Goal: Task Accomplishment & Management: Manage account settings

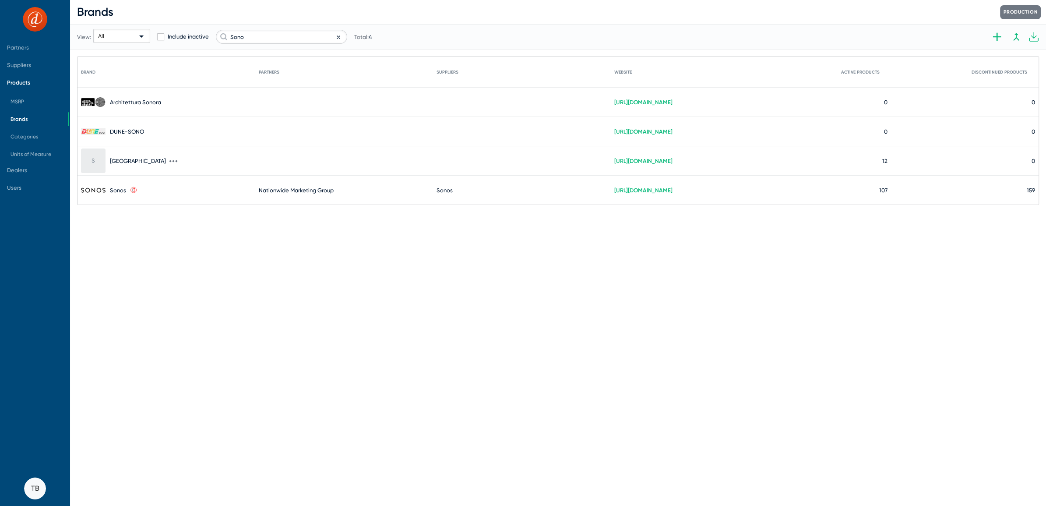
click at [176, 160] on icon at bounding box center [177, 161] width 2 height 2
click at [148, 164] on button "Edit" at bounding box center [160, 166] width 56 height 18
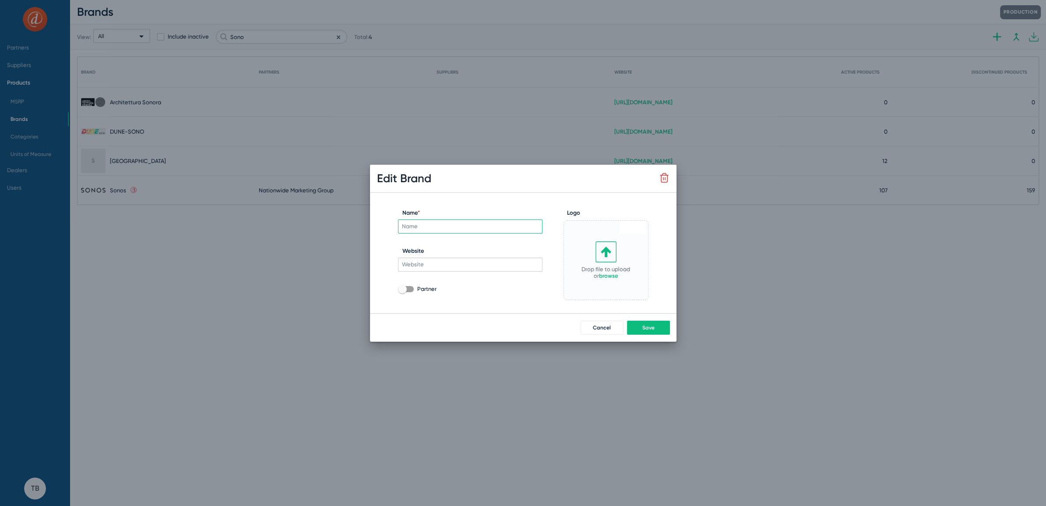
type input "[GEOGRAPHIC_DATA]"
click at [605, 277] on link "browse" at bounding box center [608, 275] width 19 height 7
click at [525, 266] on input "[URL][DOMAIN_NAME]" at bounding box center [470, 264] width 144 height 14
drag, startPoint x: 525, startPoint y: 266, endPoint x: 324, endPoint y: 261, distance: 201.9
click at [324, 261] on div "Edit Brand Sonora Name * [URL][DOMAIN_NAME] Website Partner Logo Drop file here…" at bounding box center [523, 253] width 1046 height 506
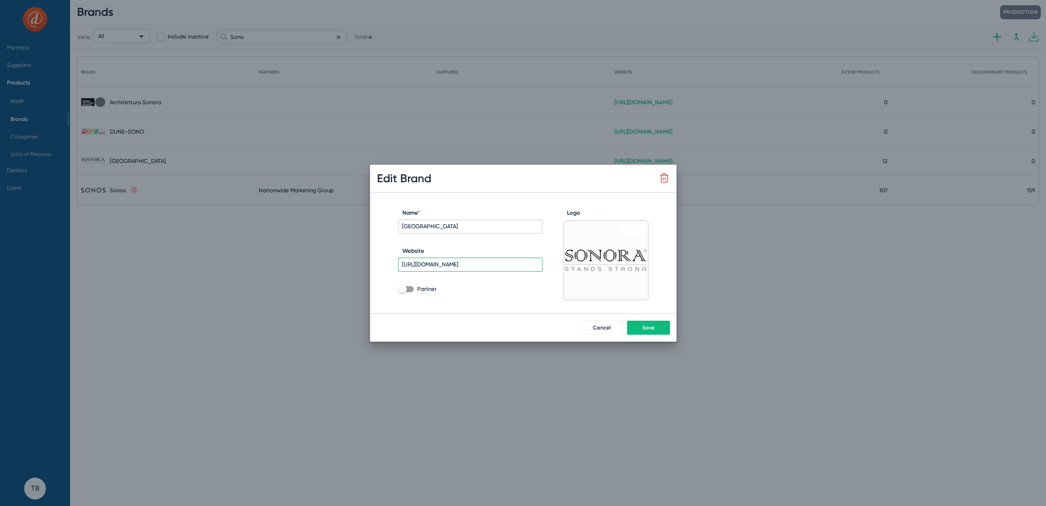
paste input "[DOMAIN_NAME][URL]"
type input "[URL][DOMAIN_NAME]"
click at [649, 327] on span "Save" at bounding box center [648, 327] width 12 height 6
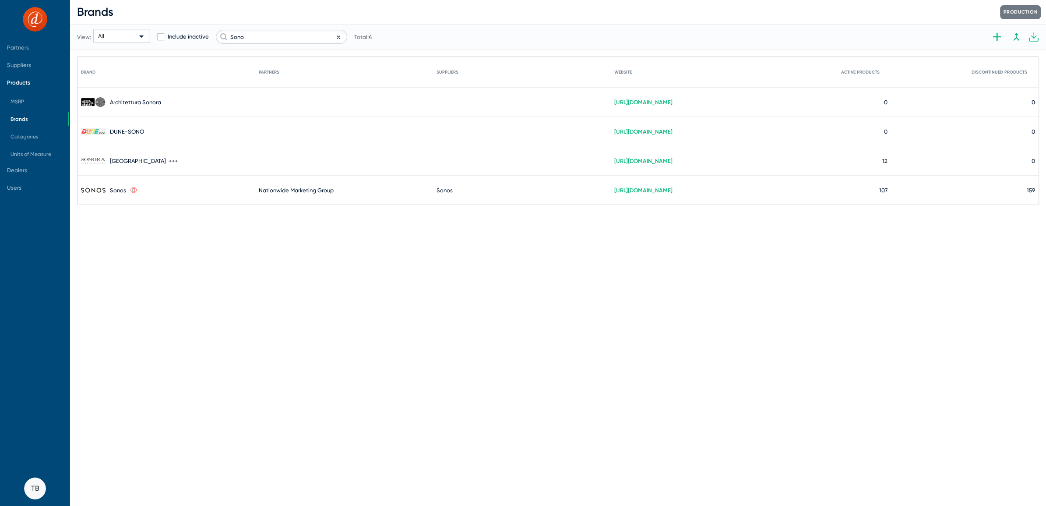
click at [176, 160] on icon at bounding box center [177, 161] width 2 height 2
click at [174, 165] on button "Edit" at bounding box center [160, 166] width 56 height 18
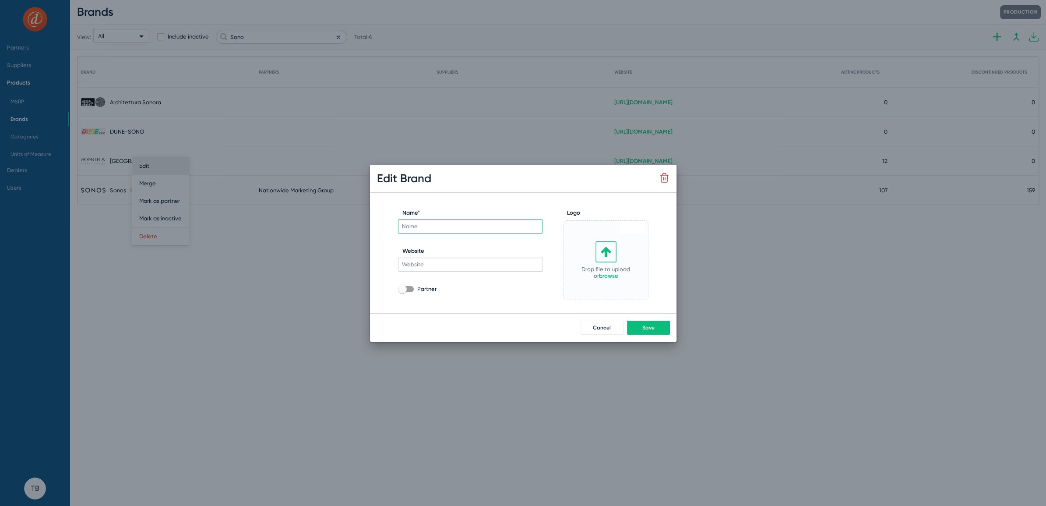
type input "[GEOGRAPHIC_DATA]"
type input "[URL][DOMAIN_NAME]"
click at [601, 323] on button "Cancel" at bounding box center [602, 327] width 43 height 14
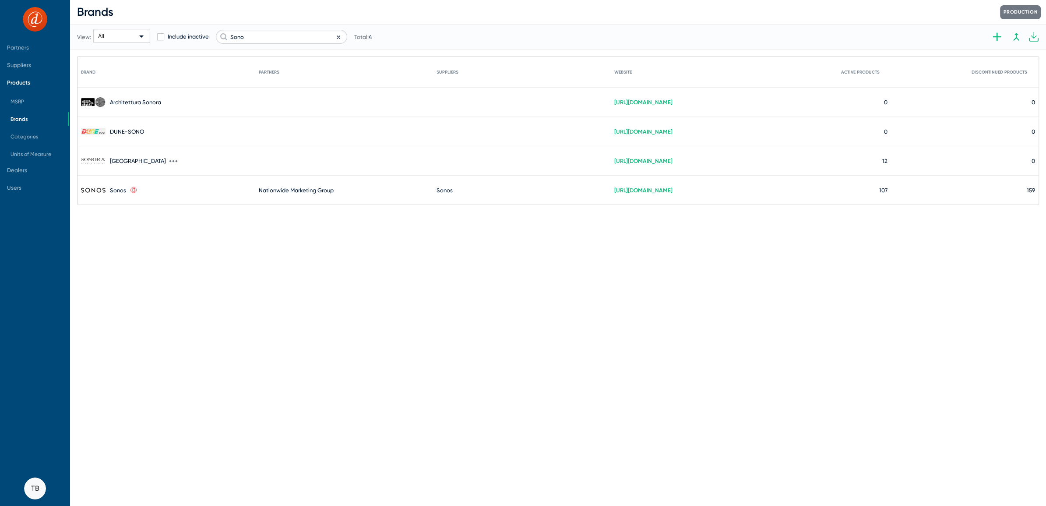
click at [169, 161] on icon at bounding box center [170, 161] width 2 height 2
click at [165, 163] on button "Edit" at bounding box center [160, 166] width 56 height 18
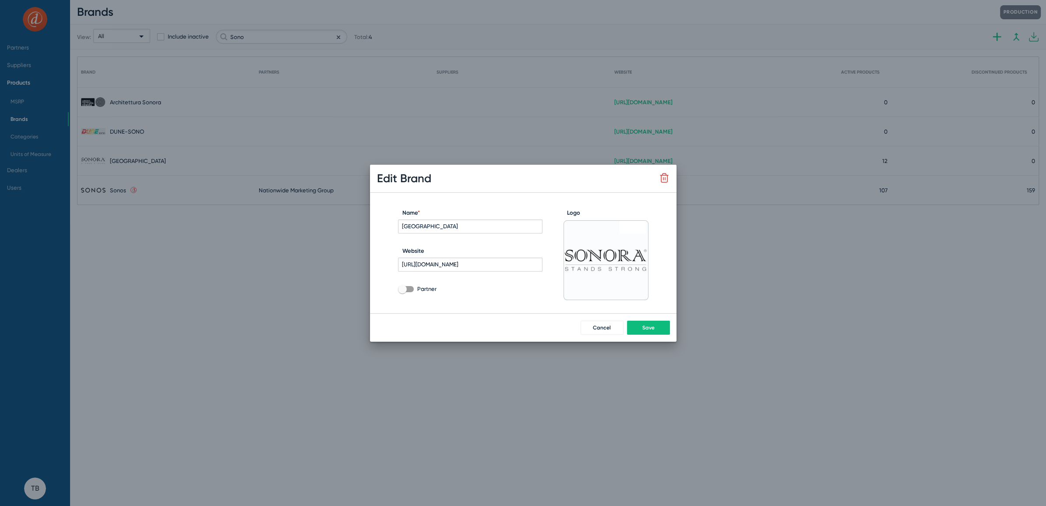
click at [420, 290] on span "Partner" at bounding box center [426, 289] width 19 height 11
click at [402, 292] on input "Partner" at bounding box center [402, 292] width 0 height 0
checkbox input "true"
click at [650, 330] on button "Save" at bounding box center [648, 327] width 43 height 14
